Goal: Navigation & Orientation: Find specific page/section

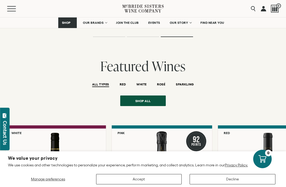
scroll to position [1069, 0]
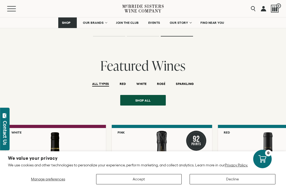
click at [10, 68] on div "Featured Wines ALL TYPES RED WHITE ROSÉ SPARKLING" at bounding box center [143, 73] width 286 height 31
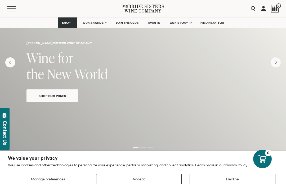
scroll to position [0, 0]
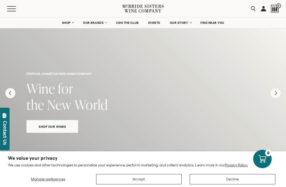
click at [187, 24] on span "OUR STORY" at bounding box center [178, 23] width 19 height 4
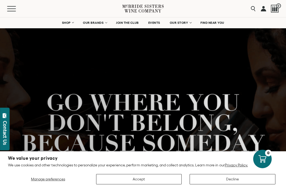
click at [191, 24] on link "OUR STORY" at bounding box center [180, 22] width 28 height 11
click at [160, 21] on link "EVENTS" at bounding box center [154, 22] width 19 height 11
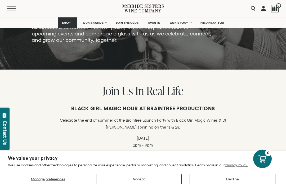
scroll to position [93, 0]
